Goal: Download file/media

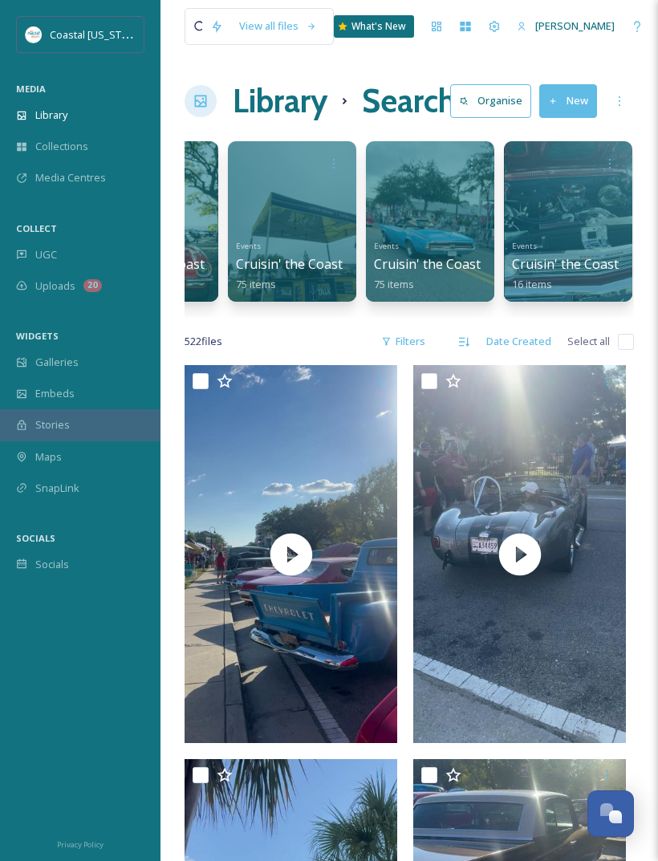
scroll to position [0, 650]
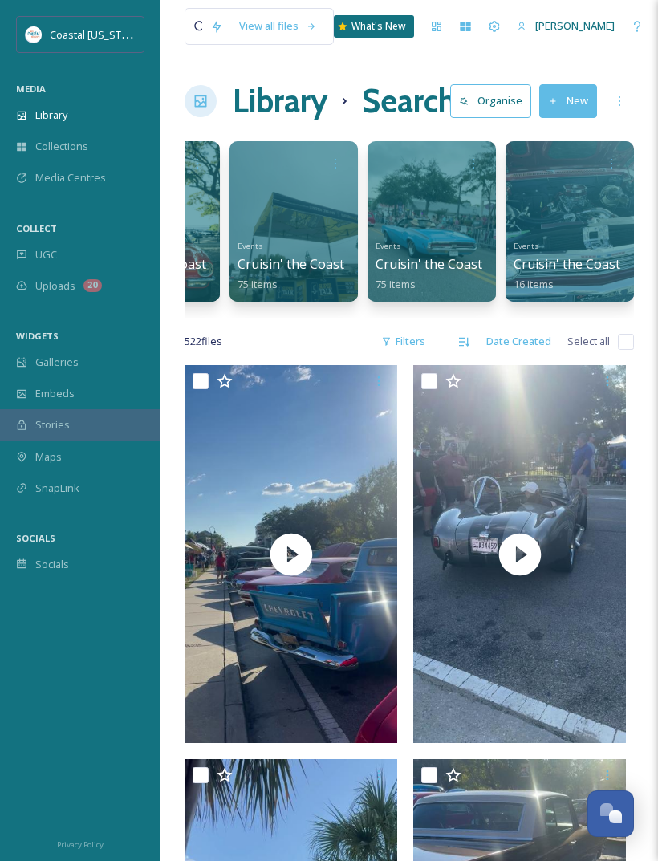
click at [406, 99] on h1 "Search" at bounding box center [406, 101] width 89 height 48
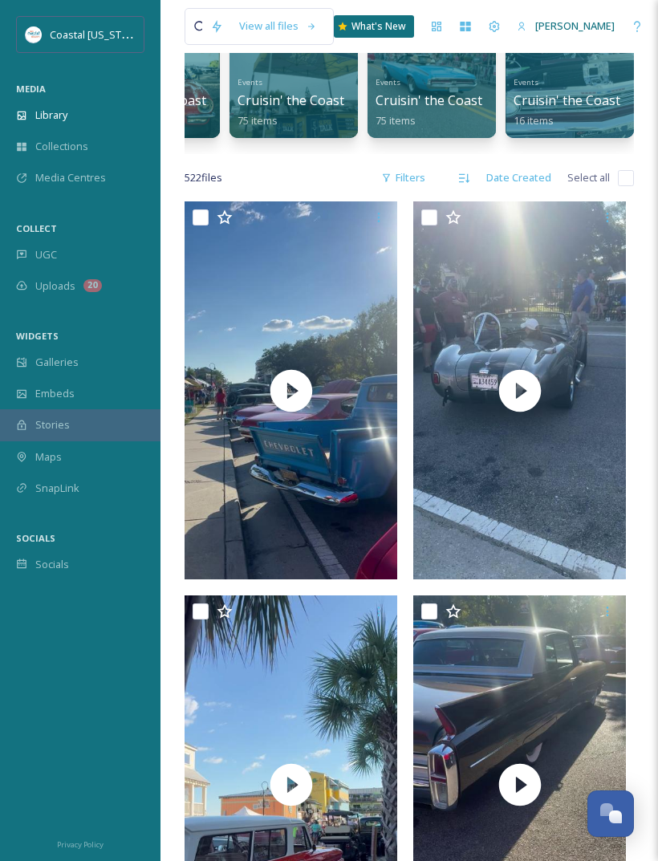
scroll to position [0, 0]
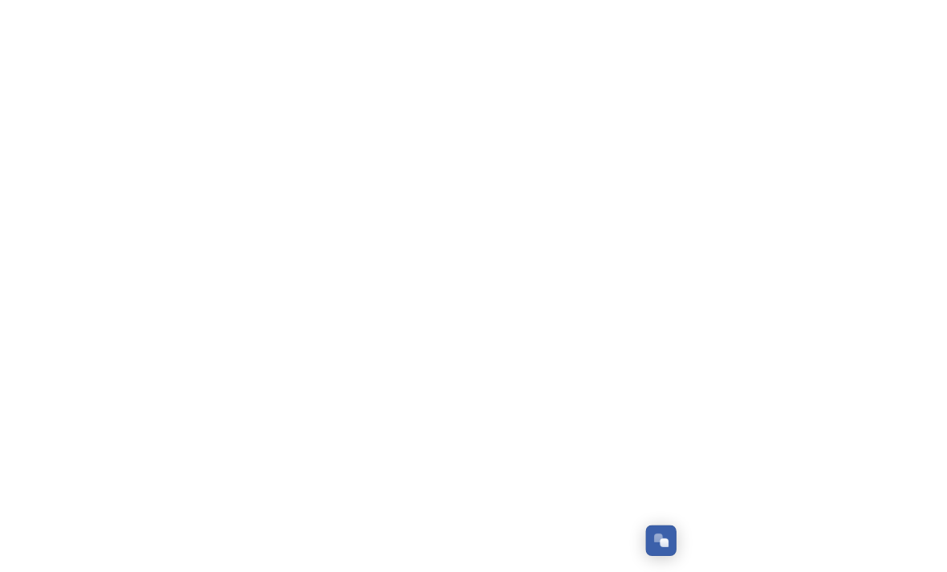
scroll to position [290, 0]
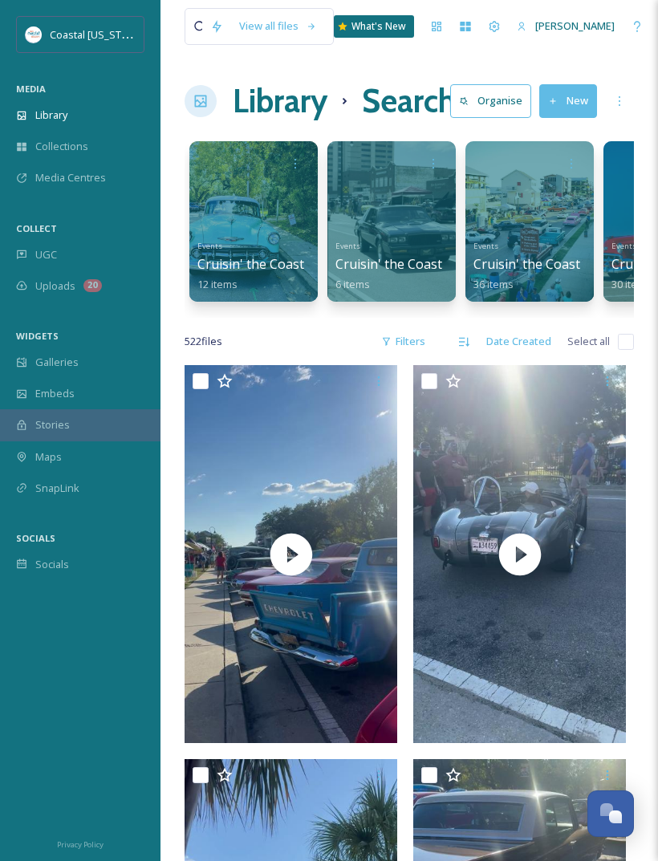
click at [73, 107] on div "Library" at bounding box center [80, 115] width 160 height 31
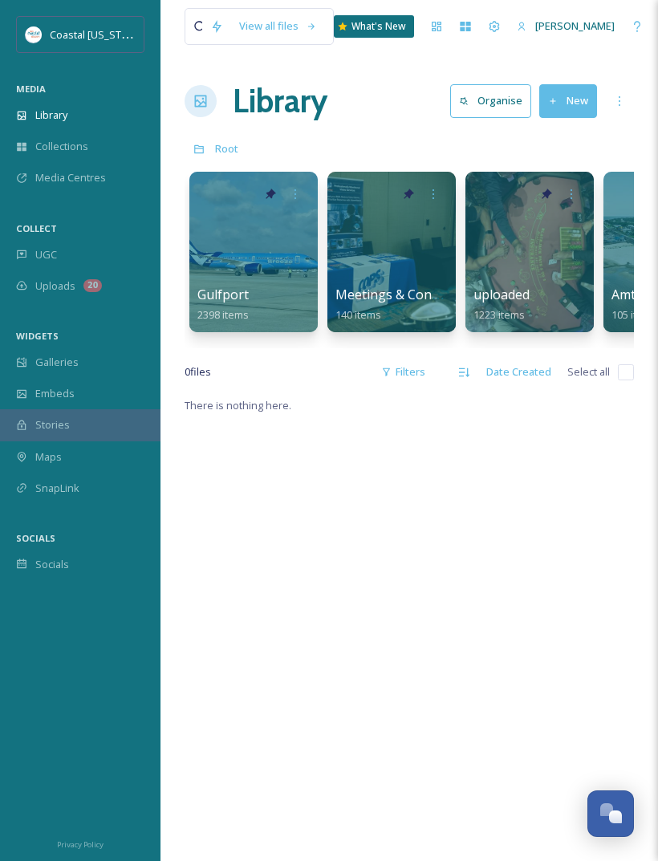
click at [268, 23] on div "View all files" at bounding box center [278, 25] width 94 height 31
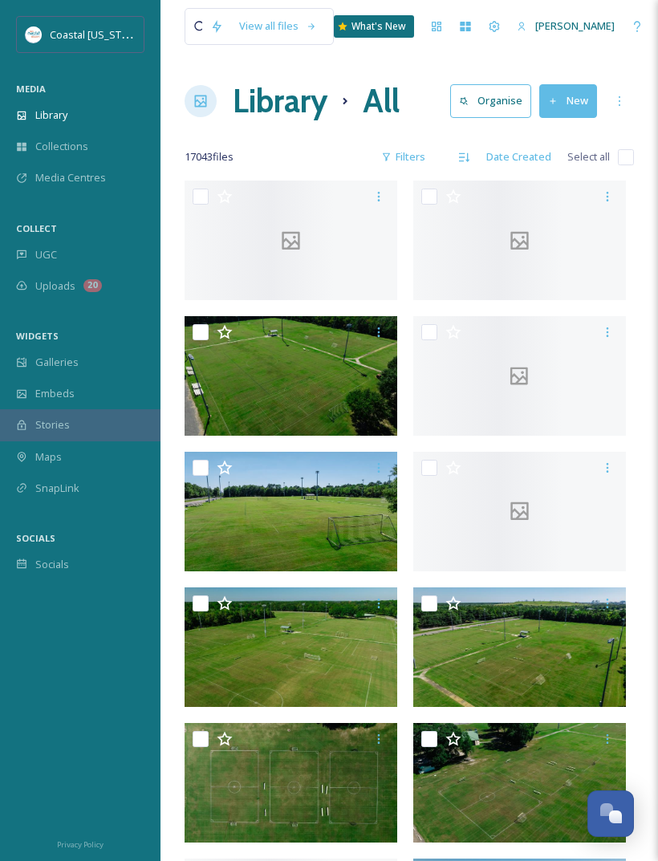
click at [188, 18] on div "View all files" at bounding box center [259, 26] width 149 height 37
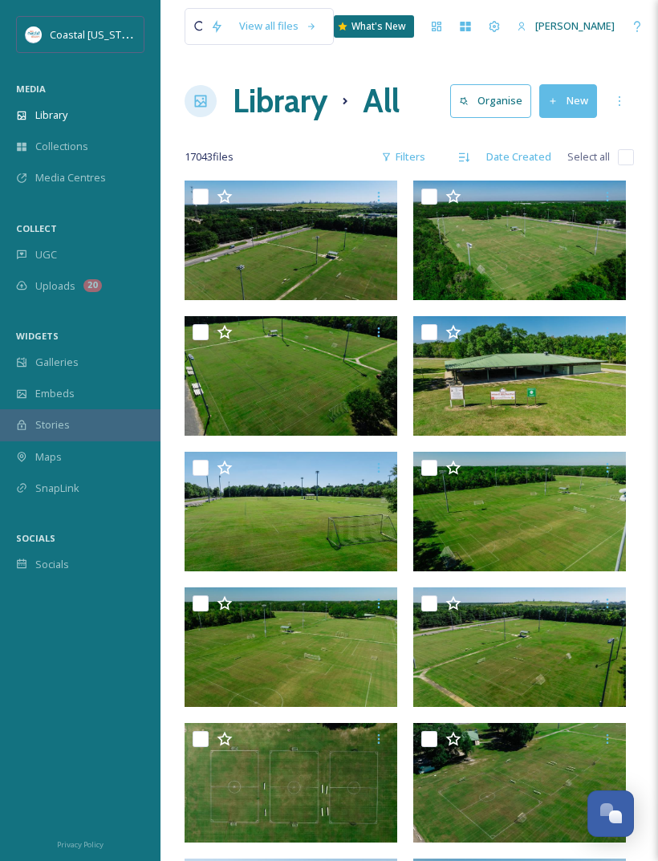
click at [189, 22] on div "View all files" at bounding box center [259, 26] width 149 height 37
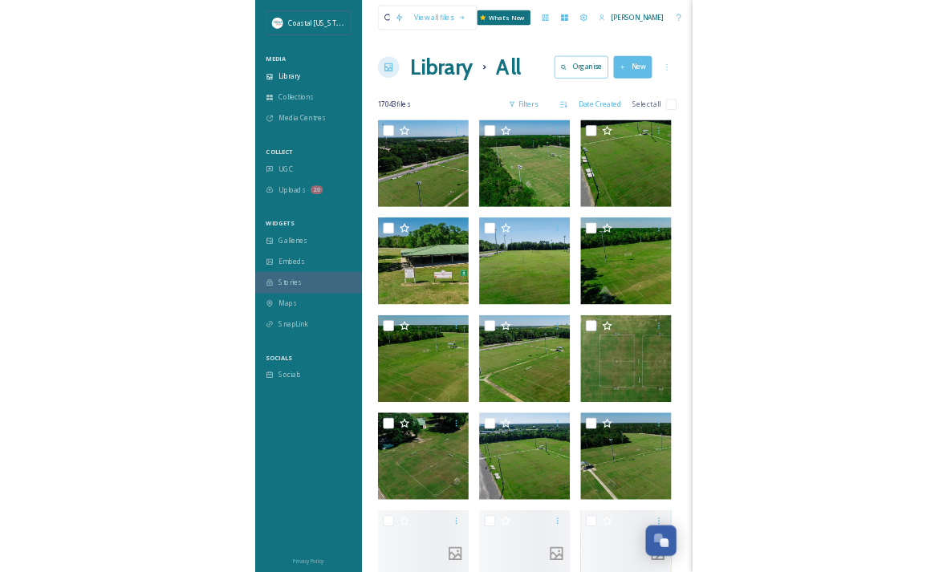
scroll to position [290, 0]
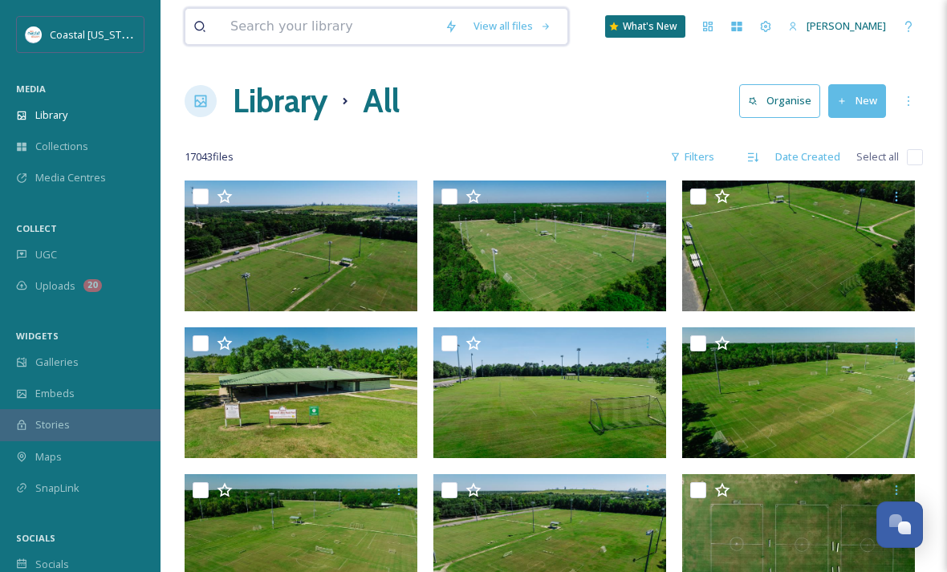
click at [277, 37] on input at bounding box center [329, 26] width 214 height 35
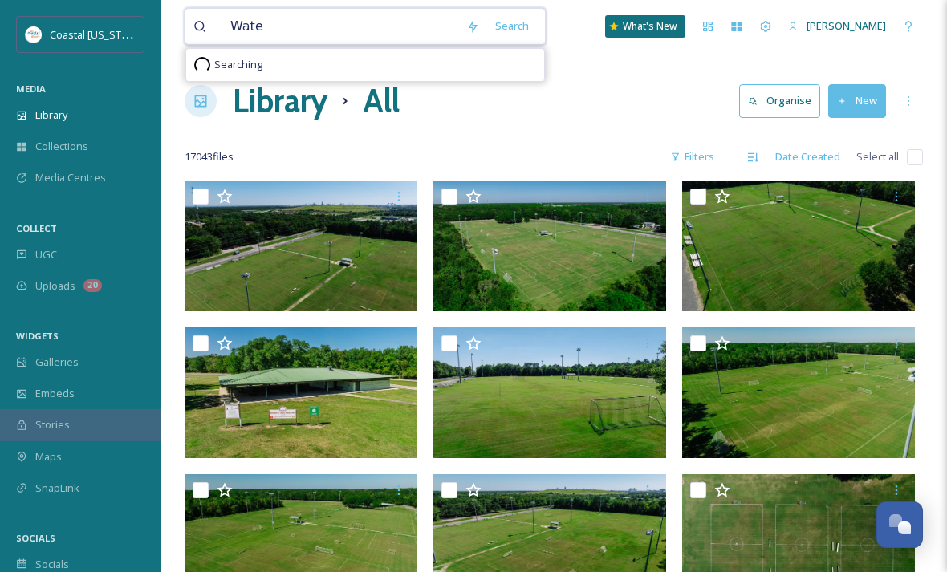
type input "Water"
click at [517, 33] on div "Search Press Enter to search" at bounding box center [536, 25] width 68 height 31
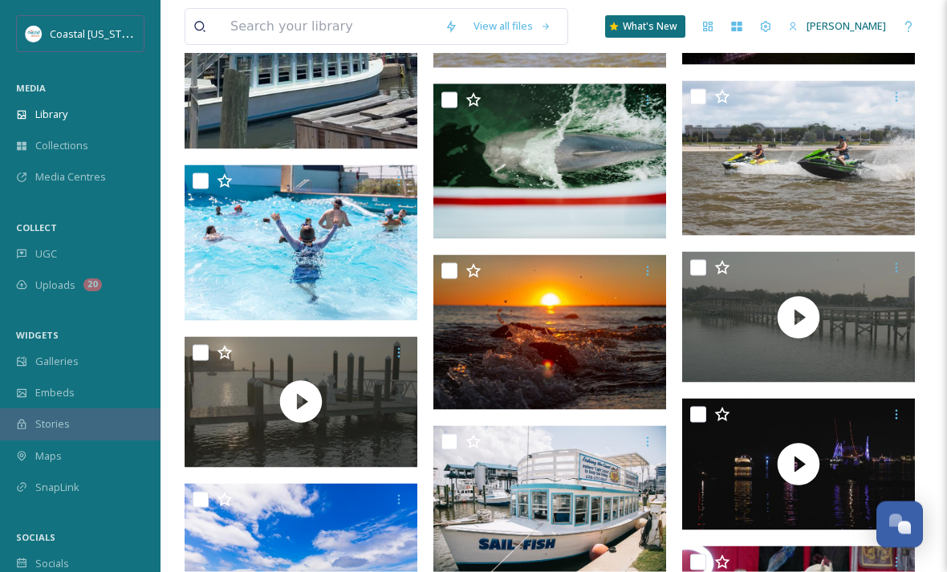
scroll to position [10813, 0]
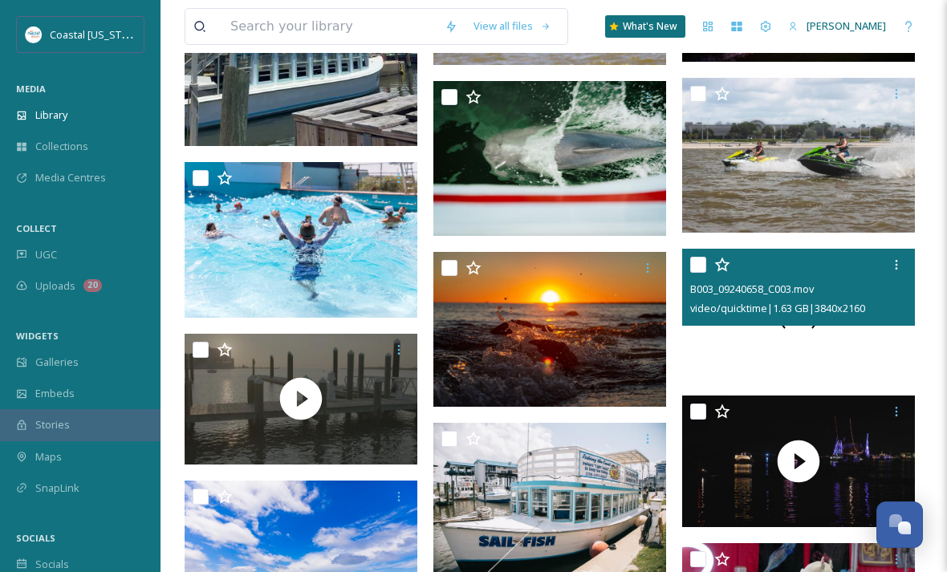
click at [657, 319] on div "B003_09240658_C003.mov video/quicktime | 1.63 GB | 3840 x 2160" at bounding box center [798, 287] width 233 height 77
click at [657, 328] on span at bounding box center [799, 315] width 50 height 50
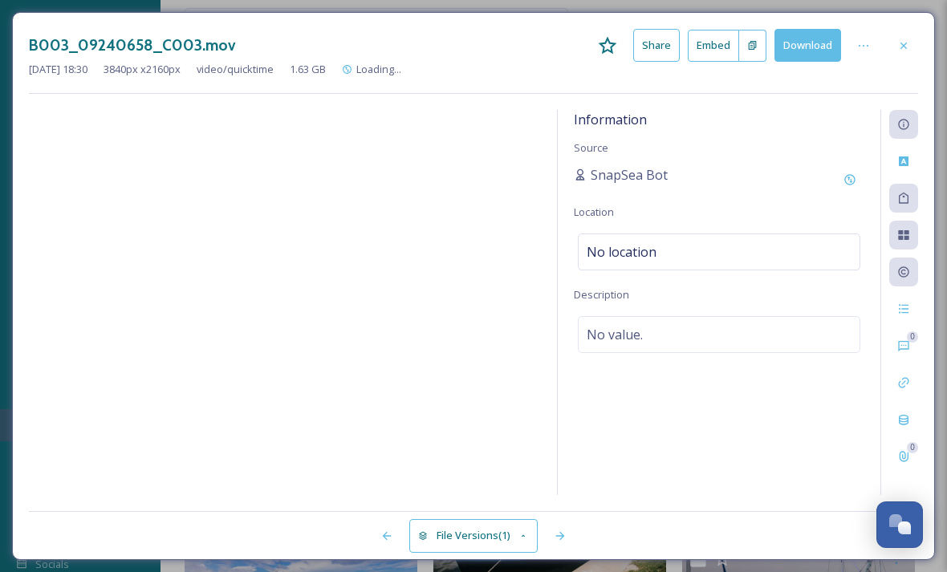
click at [298, 315] on video at bounding box center [285, 328] width 512 height 436
click at [657, 45] on icon at bounding box center [903, 45] width 13 height 13
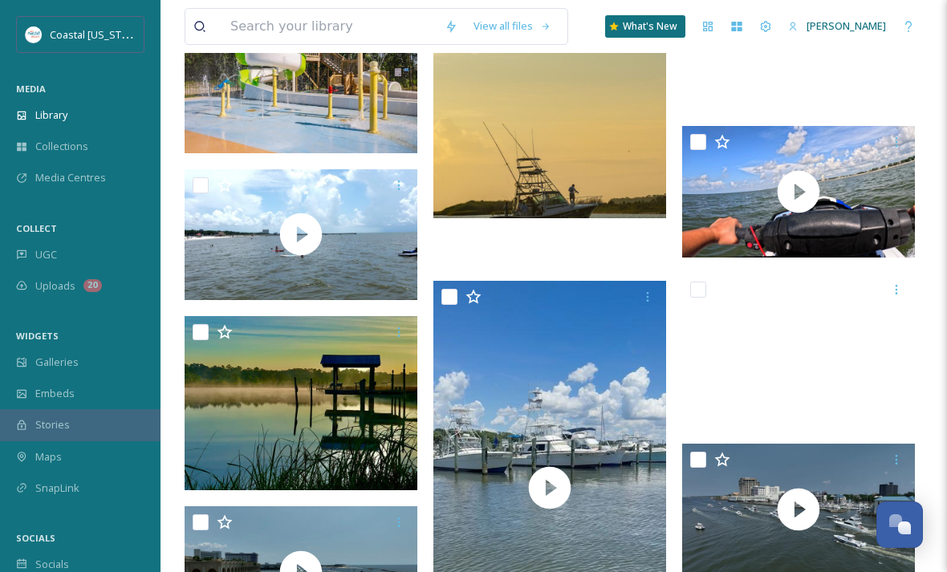
scroll to position [25160, 0]
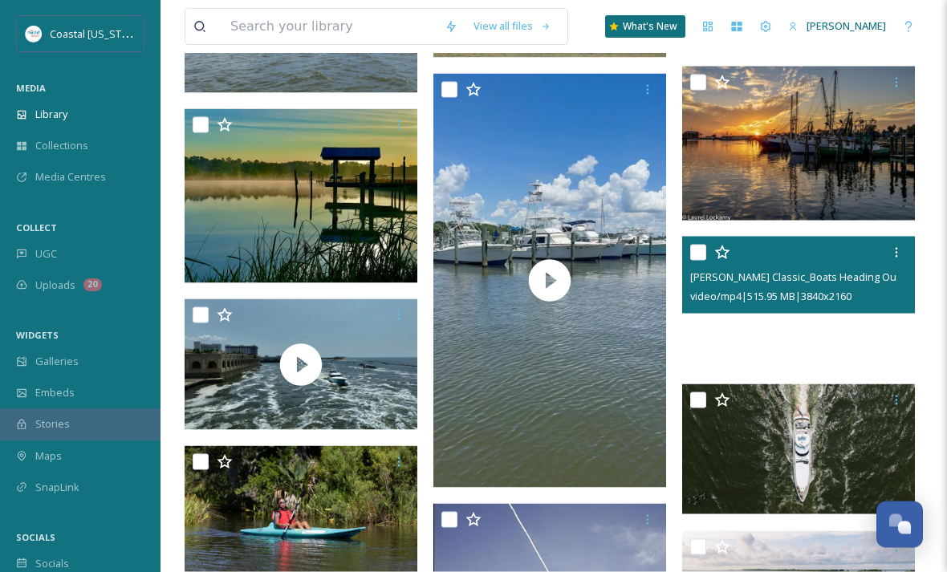
click at [657, 306] on div "Bill Fish Classic_Boats Heading Out_2.MP4 video/mp4 | 515.95 MB | 3840 x 2160" at bounding box center [798, 275] width 233 height 77
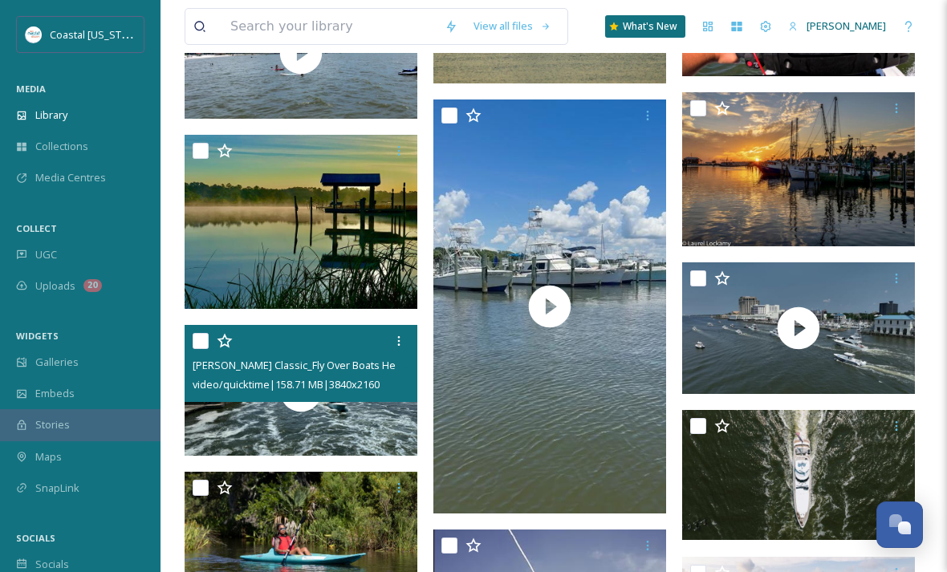
scroll to position [25132, 0]
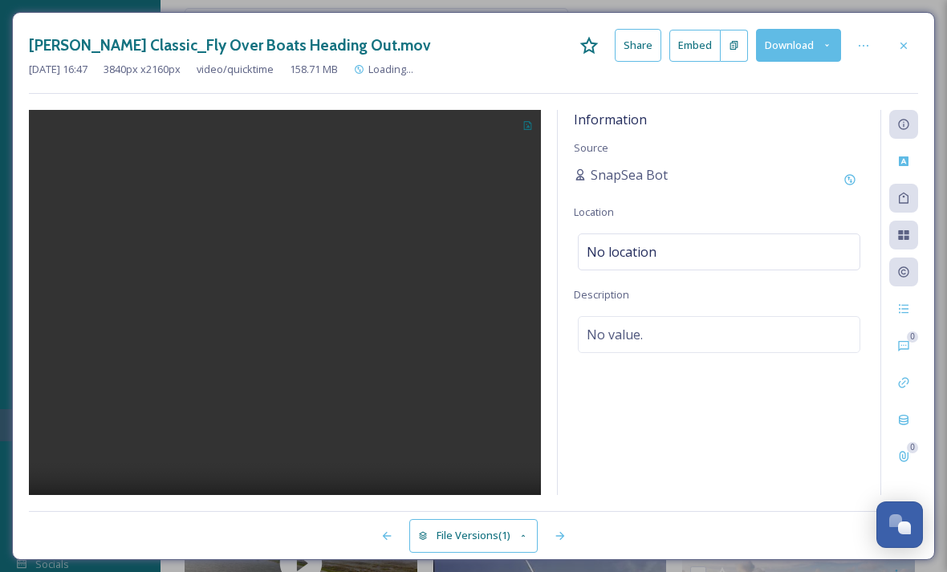
click at [310, 316] on video at bounding box center [285, 328] width 512 height 437
click at [657, 54] on button "Download" at bounding box center [798, 45] width 85 height 33
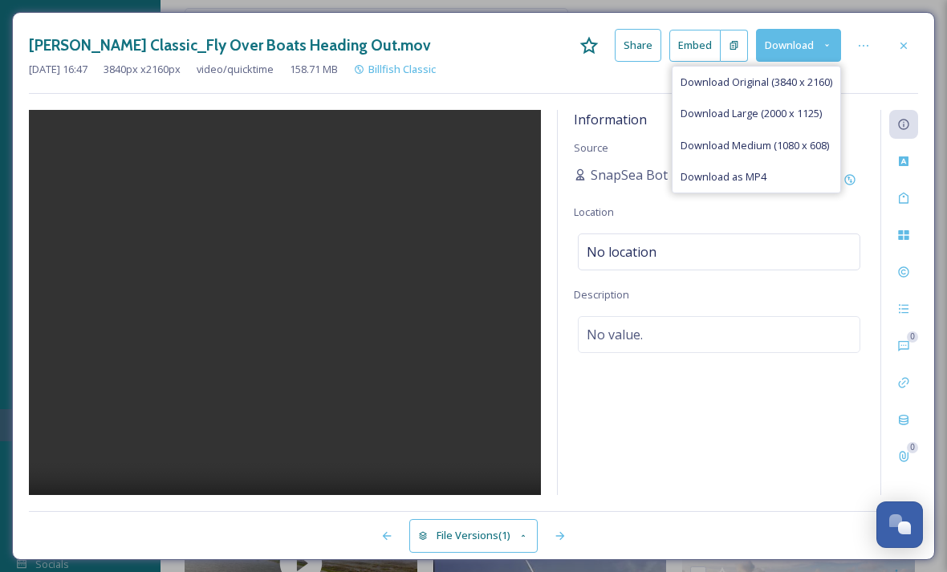
click at [657, 84] on span "Download Original (3840 x 2160)" at bounding box center [756, 82] width 152 height 15
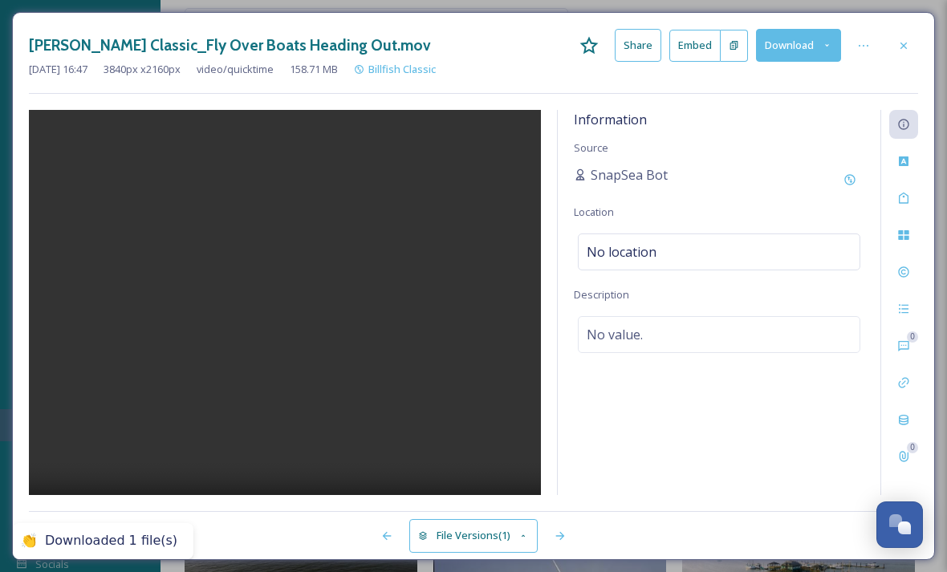
scroll to position [25184, 0]
click at [657, 50] on div at bounding box center [863, 45] width 29 height 29
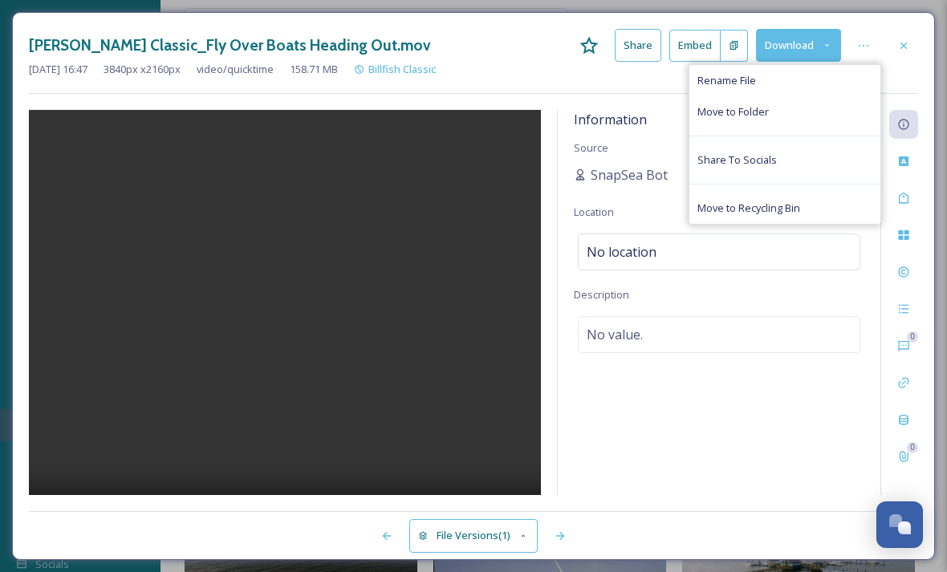
click at [657, 51] on icon at bounding box center [863, 45] width 13 height 13
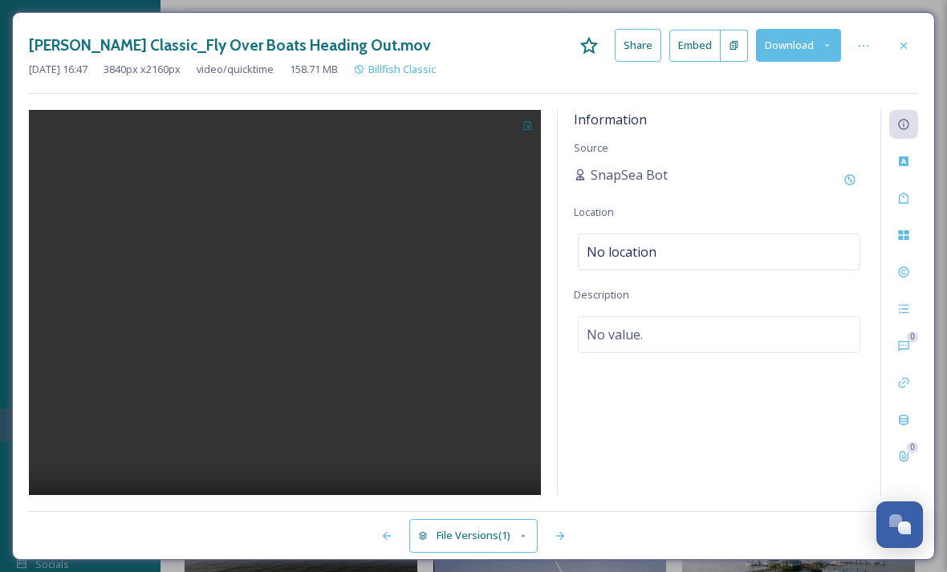
click at [632, 42] on button "Share" at bounding box center [638, 45] width 47 height 33
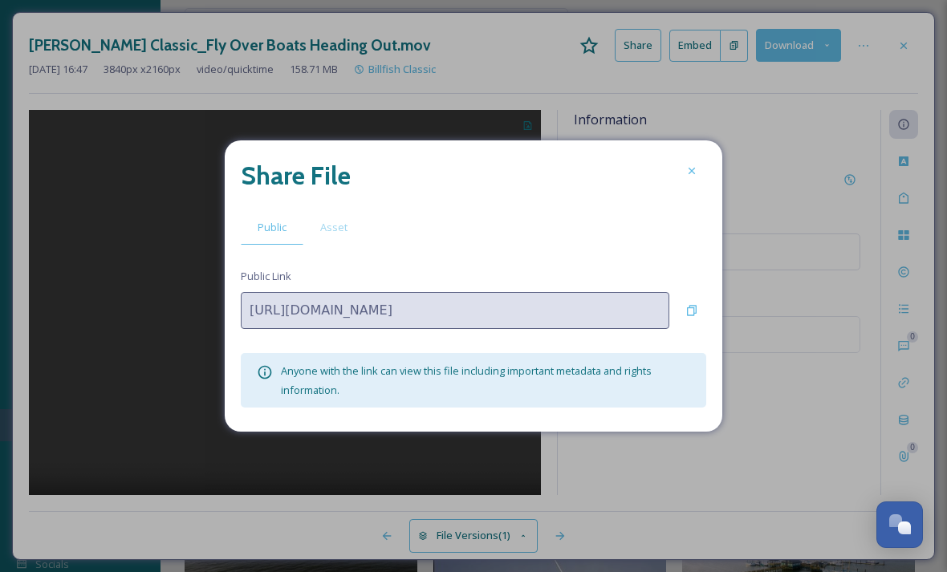
click at [327, 235] on span "Asset" at bounding box center [333, 227] width 27 height 15
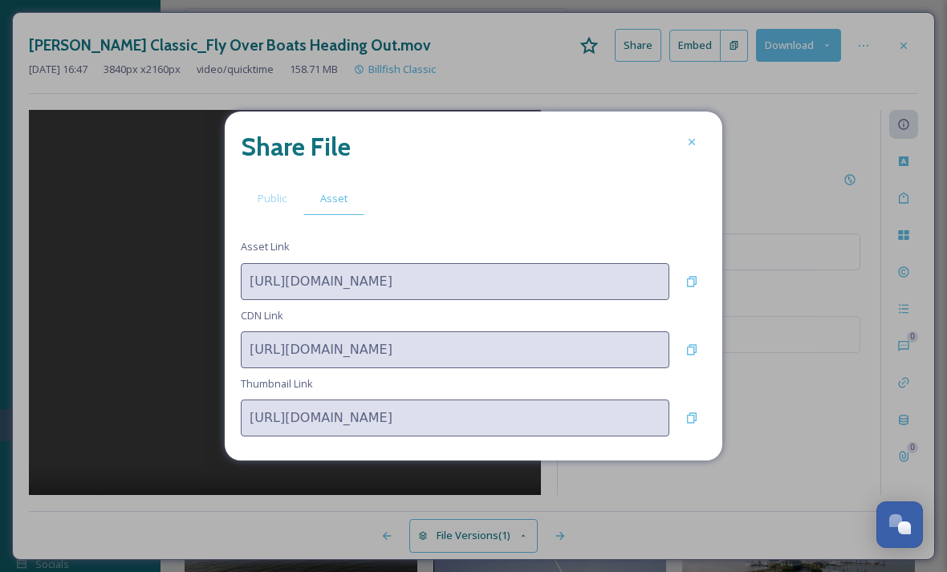
click at [282, 206] on span "Public" at bounding box center [272, 198] width 29 height 15
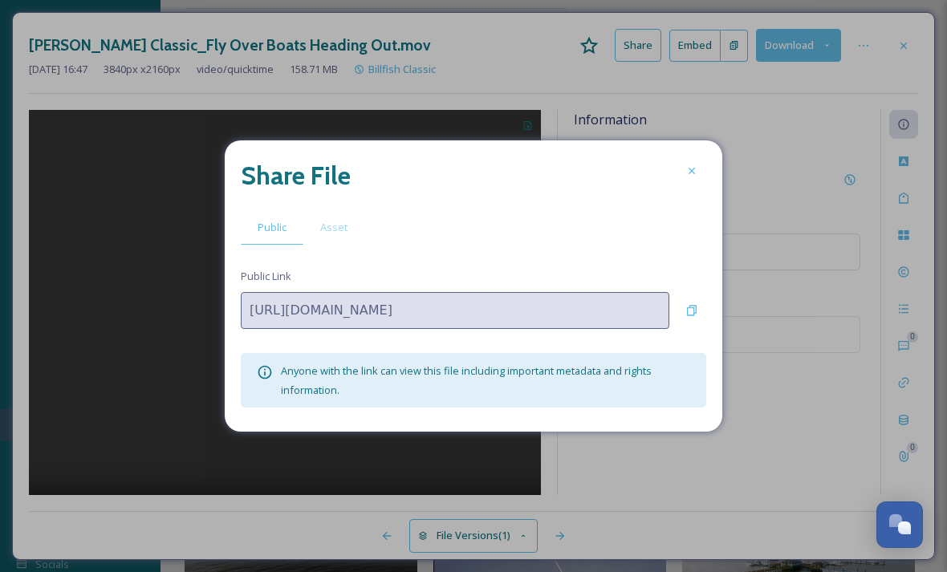
click at [657, 185] on div at bounding box center [691, 170] width 29 height 29
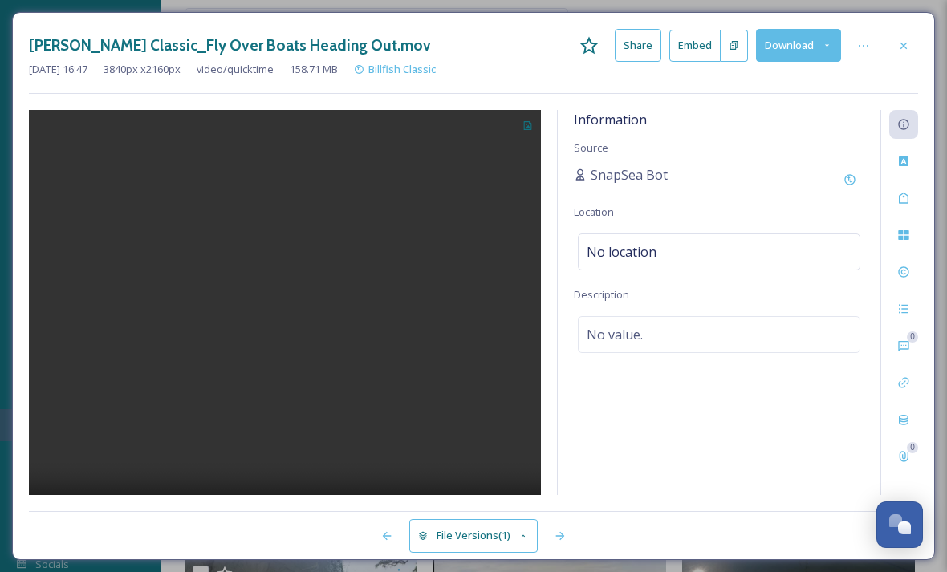
scroll to position [25407, 0]
click at [657, 34] on button "Download" at bounding box center [798, 45] width 85 height 33
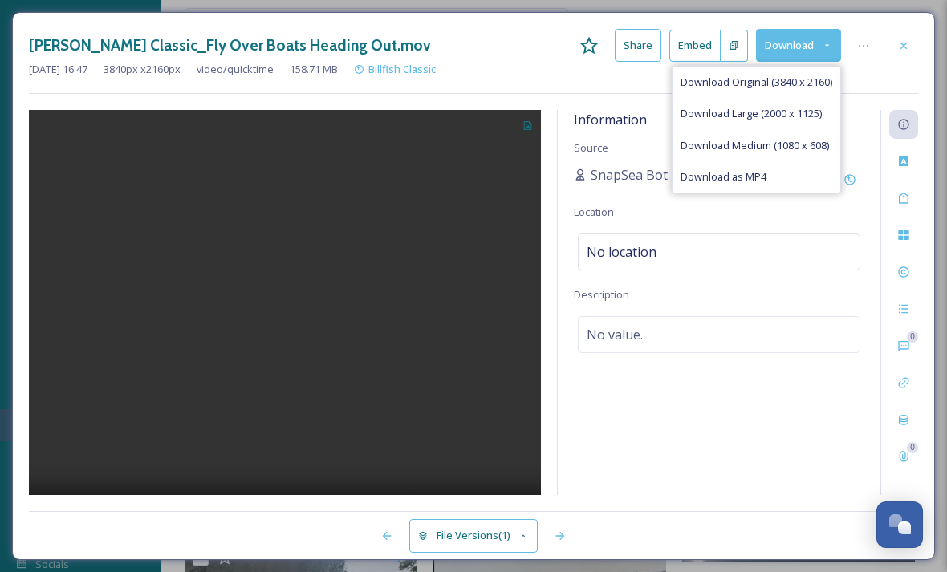
click at [657, 179] on div "Download as MP4" at bounding box center [756, 176] width 168 height 31
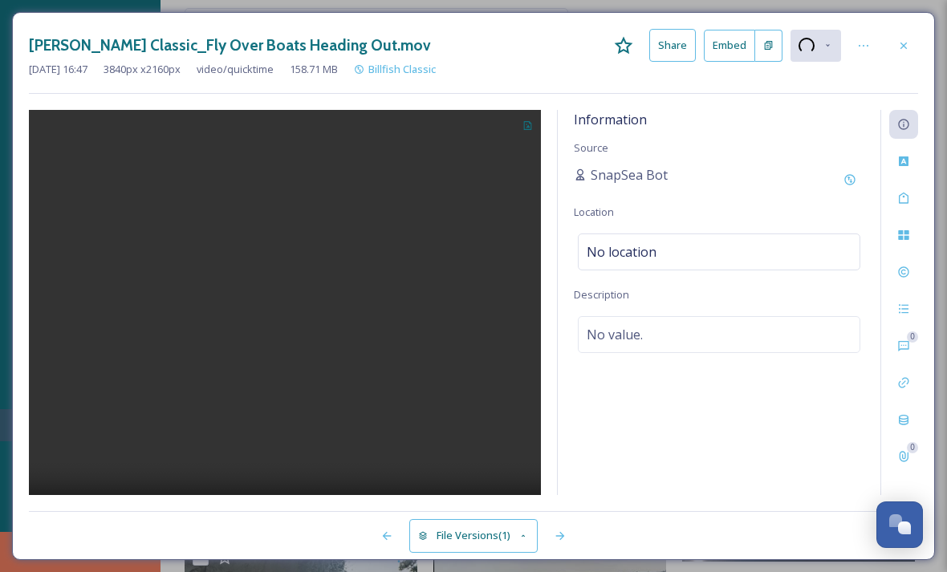
click at [657, 51] on div at bounding box center [863, 45] width 29 height 29
click at [657, 71] on div "Aug 12 2025 16:47 3840 px x 2160 px video/quicktime 158.71 MB Billfish Classic" at bounding box center [473, 69] width 889 height 15
click at [522, 537] on video at bounding box center [285, 328] width 512 height 437
click at [514, 412] on video at bounding box center [285, 328] width 512 height 437
click at [431, 427] on video at bounding box center [285, 328] width 512 height 437
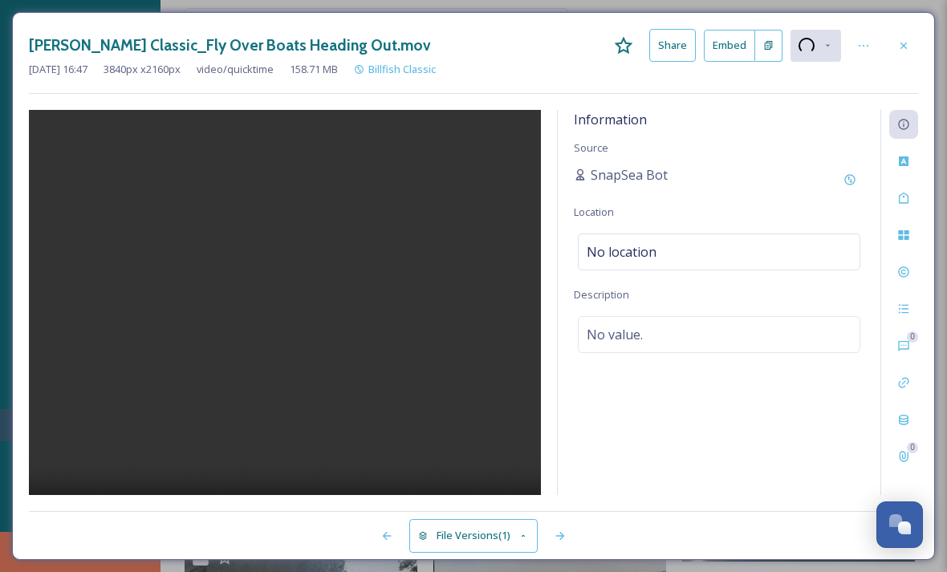
click at [285, 338] on video at bounding box center [285, 328] width 512 height 437
click at [298, 299] on video at bounding box center [285, 328] width 512 height 437
click at [657, 35] on div at bounding box center [903, 45] width 29 height 29
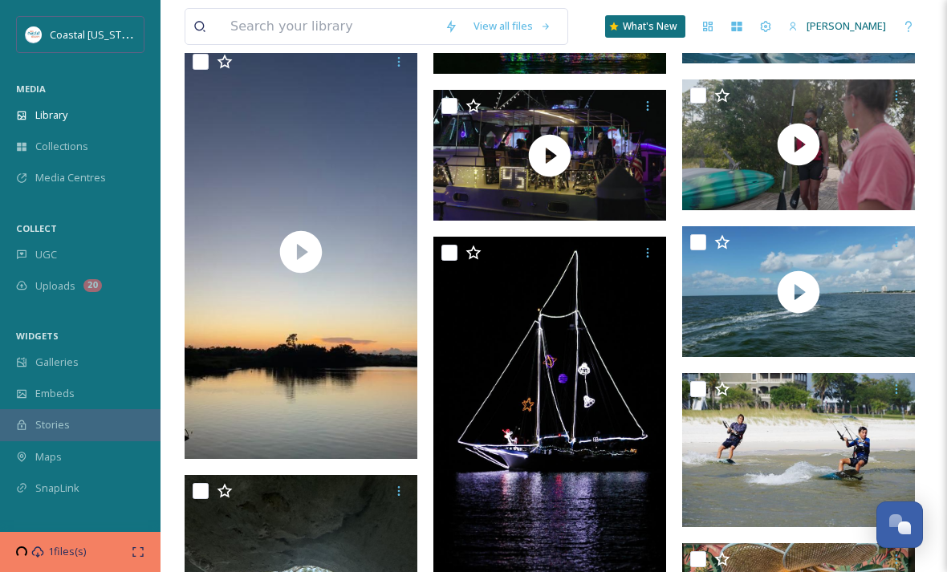
scroll to position [28601, 0]
